Goal: Information Seeking & Learning: Learn about a topic

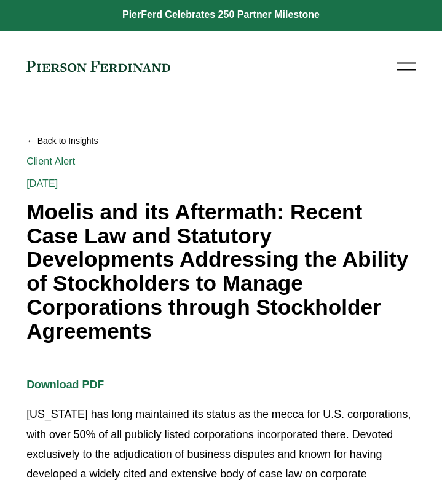
click at [248, 255] on h1 "Moelis and its Aftermath: Recent Case Law and Statutory Developments Addressing…" at bounding box center [220, 271] width 389 height 142
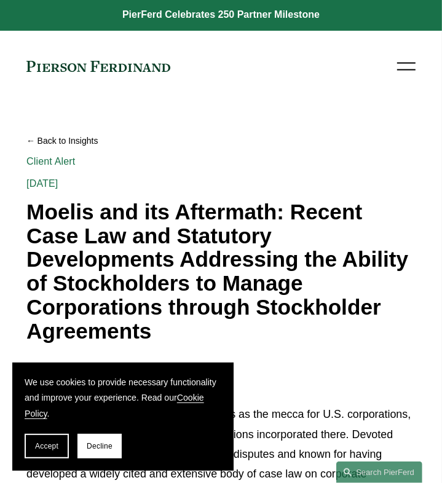
scroll to position [3156, 0]
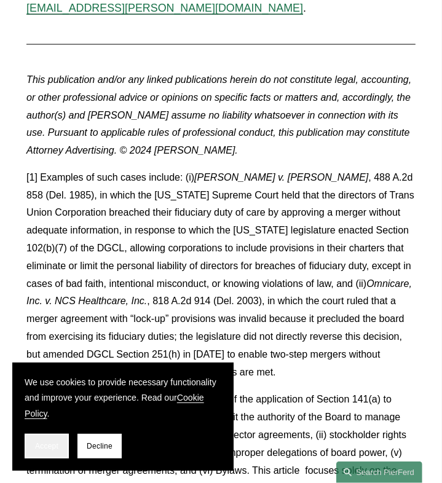
click at [39, 447] on span "Accept" at bounding box center [46, 446] width 23 height 9
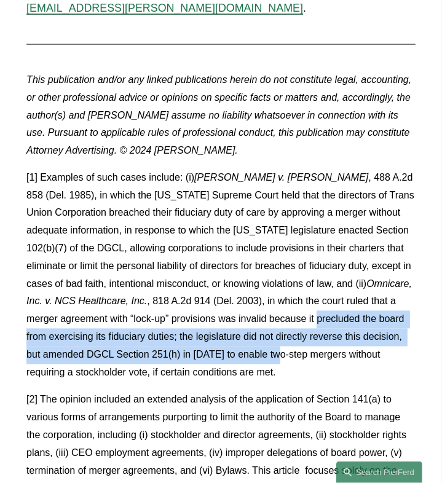
drag, startPoint x: 284, startPoint y: 236, endPoint x: 267, endPoint y: 277, distance: 44.0
click at [267, 277] on p "[1] Examples of such cases include: (i) [PERSON_NAME] v. [PERSON_NAME] , 488 A.…" at bounding box center [220, 275] width 389 height 212
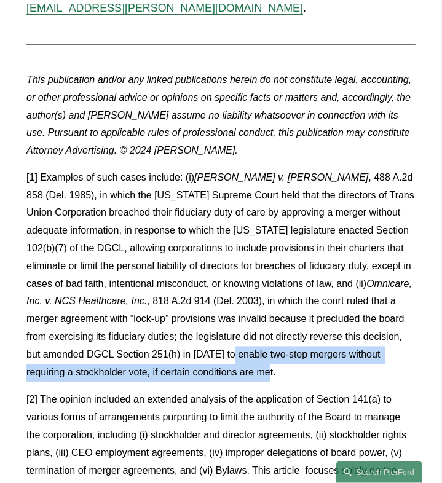
drag, startPoint x: 271, startPoint y: 292, endPoint x: 220, endPoint y: 268, distance: 56.3
click at [220, 268] on p "[1] Examples of such cases include: (i) [PERSON_NAME] v. [PERSON_NAME] , 488 A.…" at bounding box center [220, 275] width 389 height 212
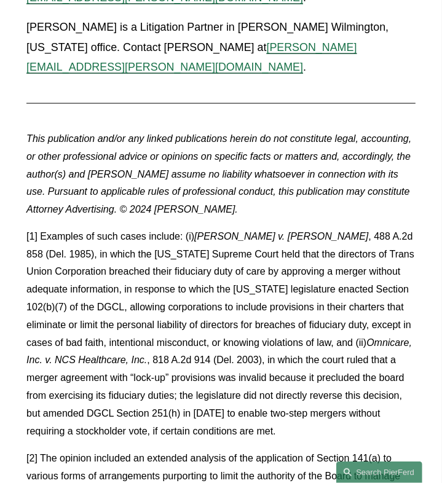
scroll to position [3095, 0]
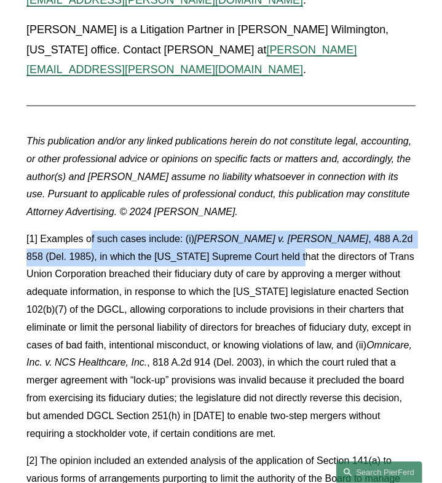
drag, startPoint x: 91, startPoint y: 155, endPoint x: 231, endPoint y: 185, distance: 143.3
click at [231, 231] on p "[1] Examples of such cases include: (i) [PERSON_NAME] v. [PERSON_NAME] , 488 A.…" at bounding box center [220, 337] width 389 height 212
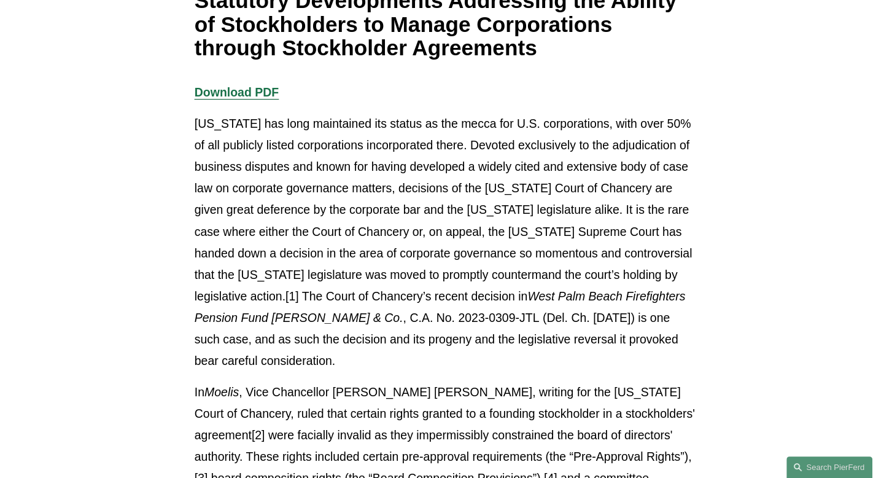
scroll to position [270, 0]
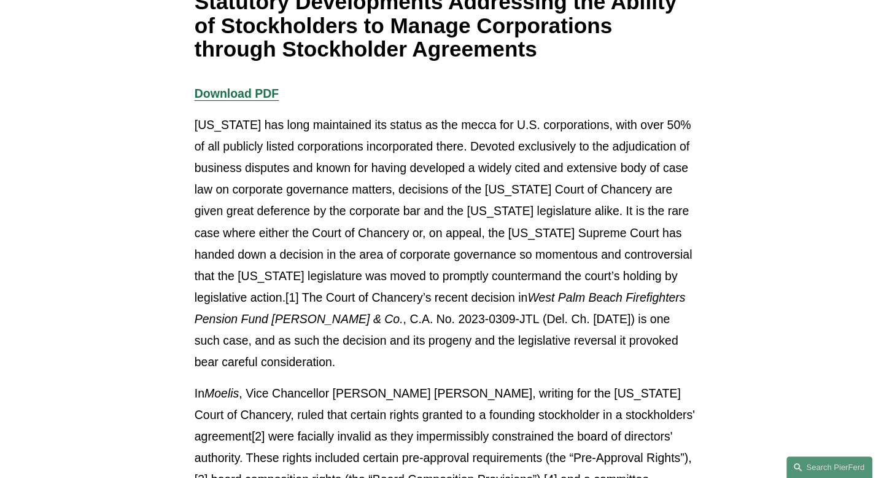
click at [295, 273] on p "[US_STATE] has long maintained its status as the mecca for U.S. corporations, w…" at bounding box center [447, 243] width 504 height 259
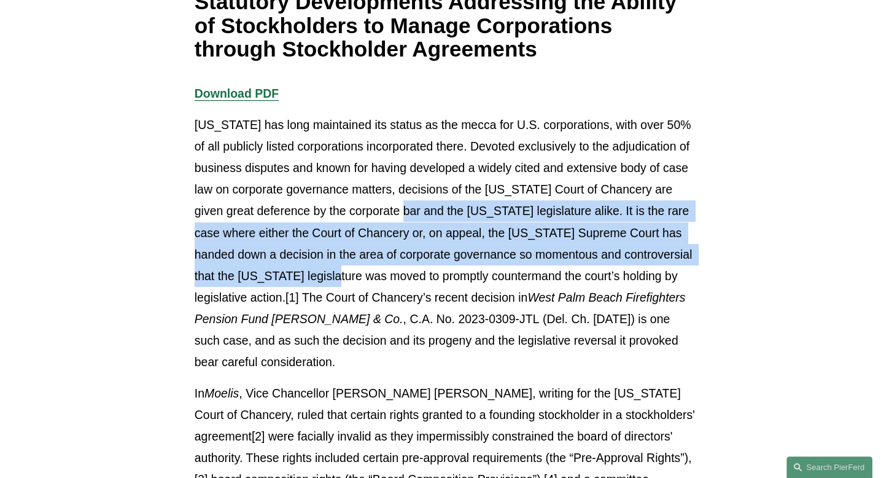
drag, startPoint x: 391, startPoint y: 220, endPoint x: 340, endPoint y: 268, distance: 69.9
click at [340, 268] on p "[US_STATE] has long maintained its status as the mecca for U.S. corporations, w…" at bounding box center [447, 243] width 504 height 259
